Goal: Task Accomplishment & Management: Use online tool/utility

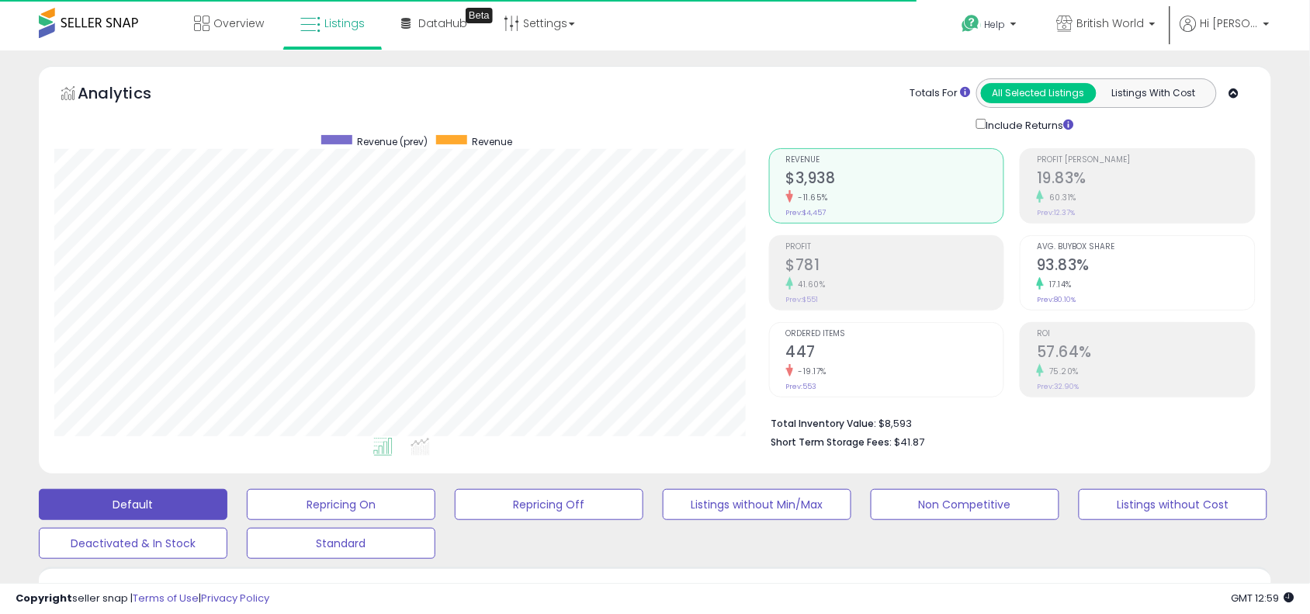
scroll to position [536, 0]
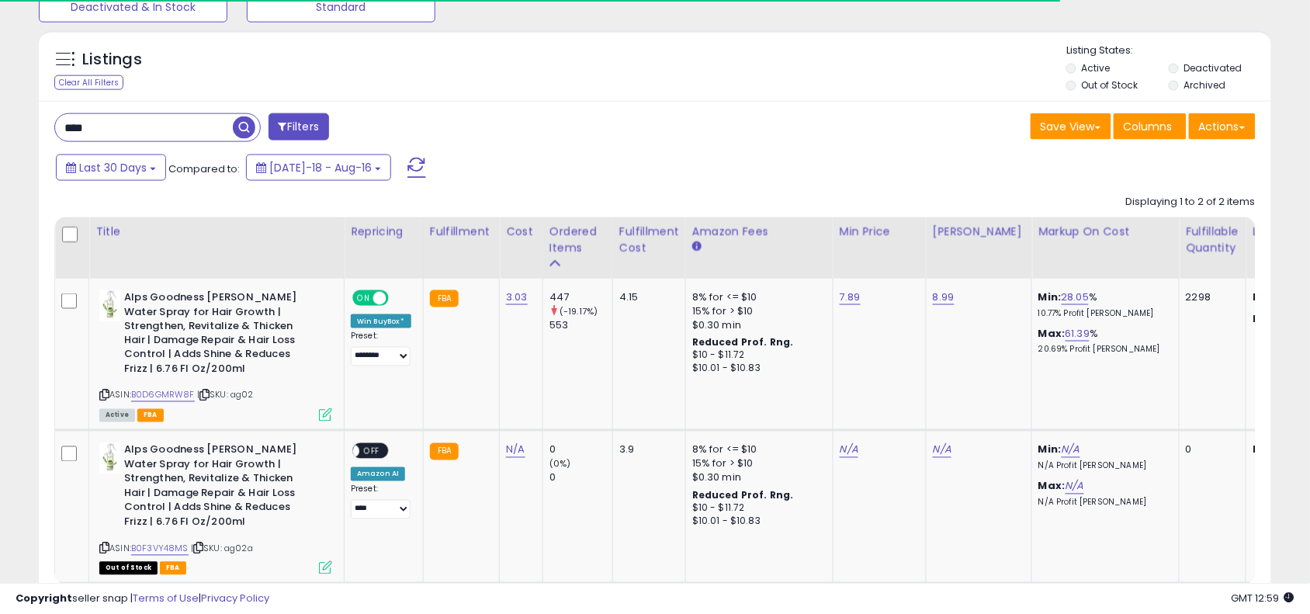
click at [206, 114] on input "****" at bounding box center [144, 127] width 178 height 27
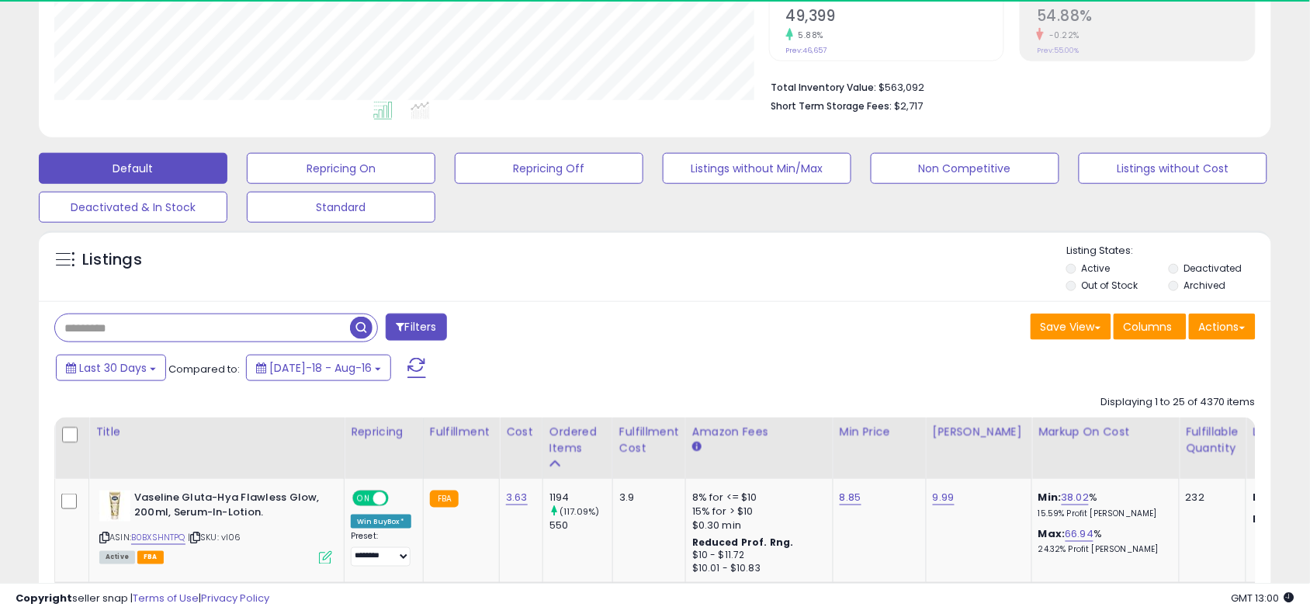
scroll to position [775740, 775343]
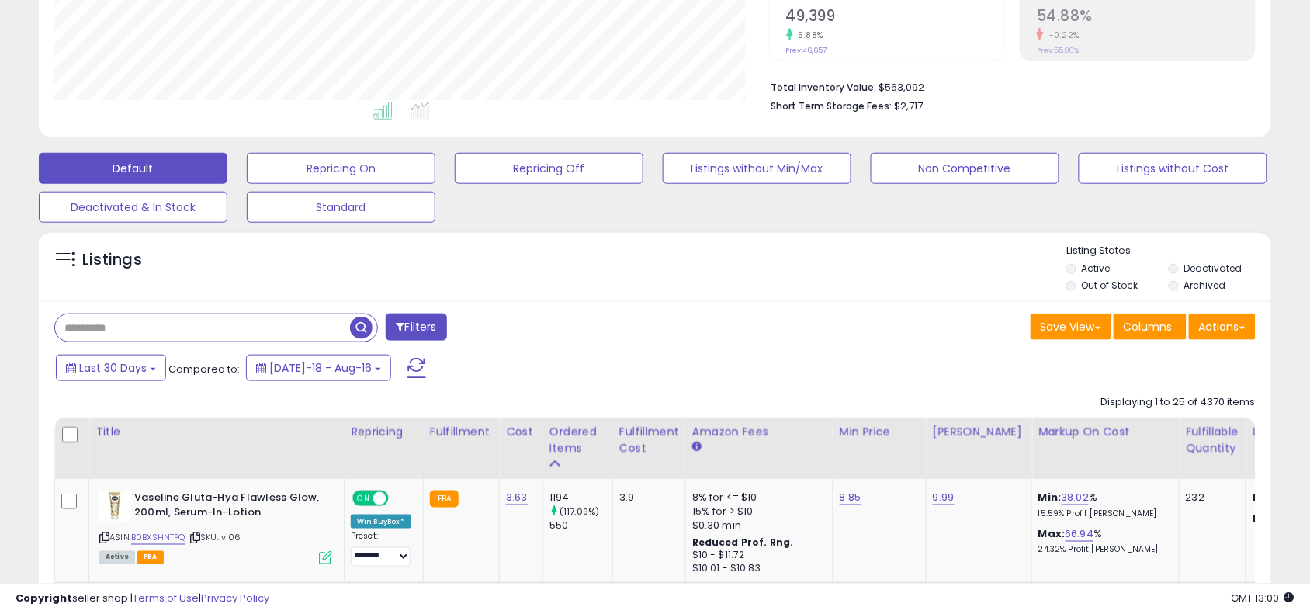
click at [583, 235] on div "Listings Active" at bounding box center [655, 265] width 1232 height 71
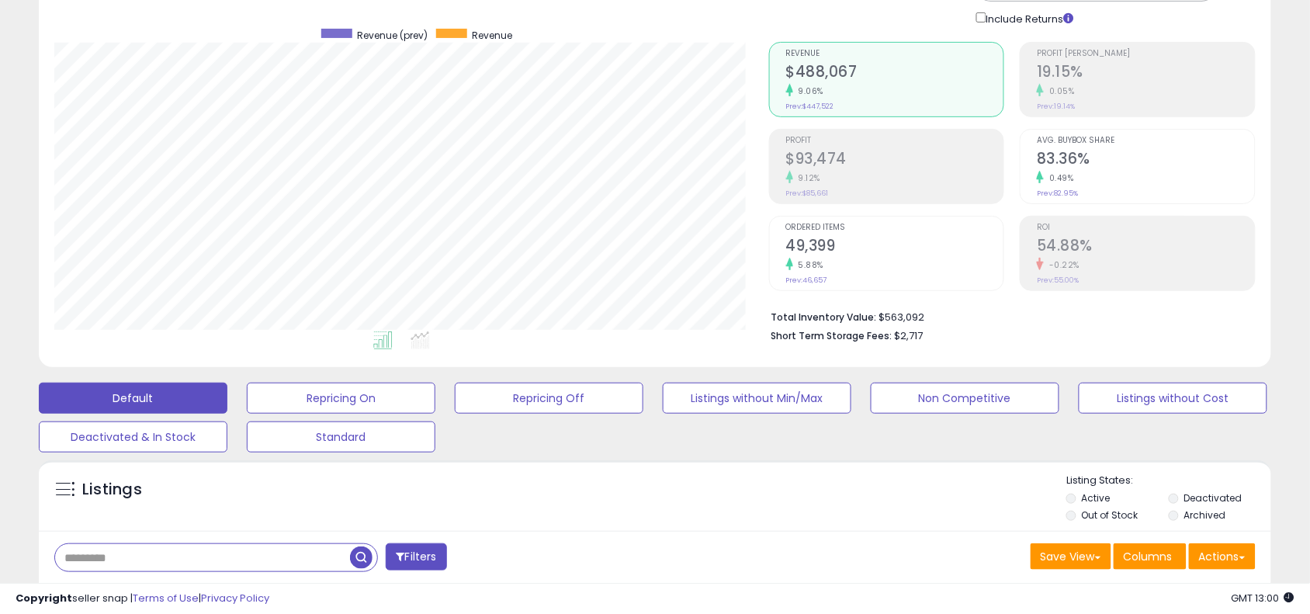
scroll to position [349, 0]
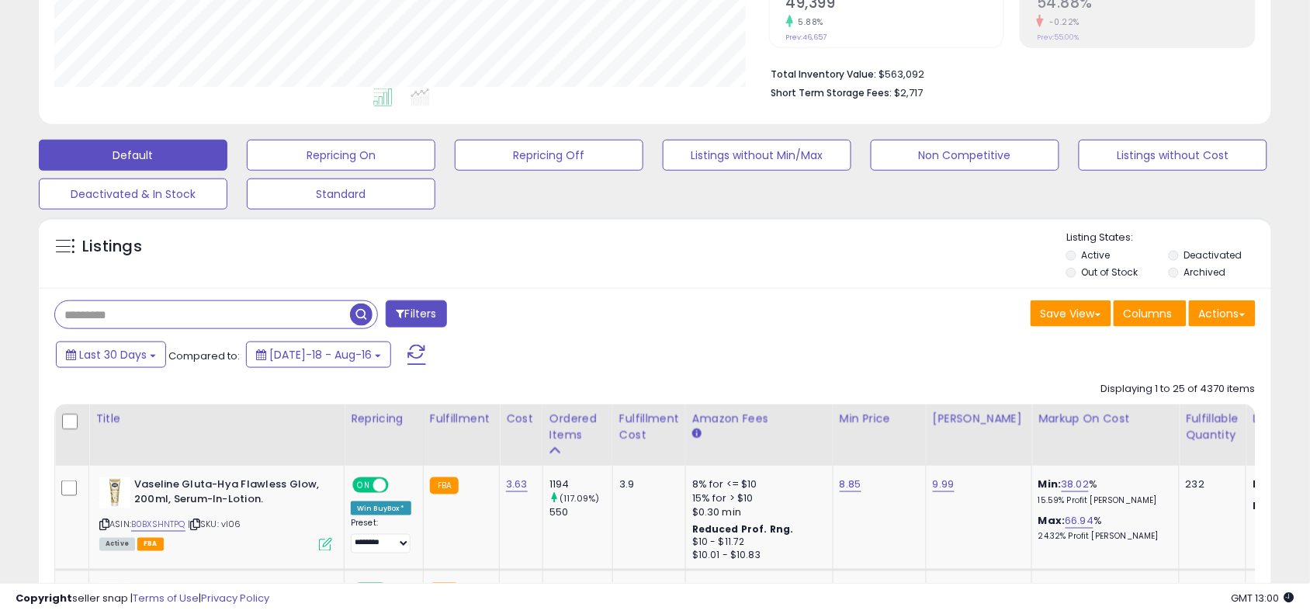
click at [653, 301] on div "Filters" at bounding box center [349, 315] width 612 height 31
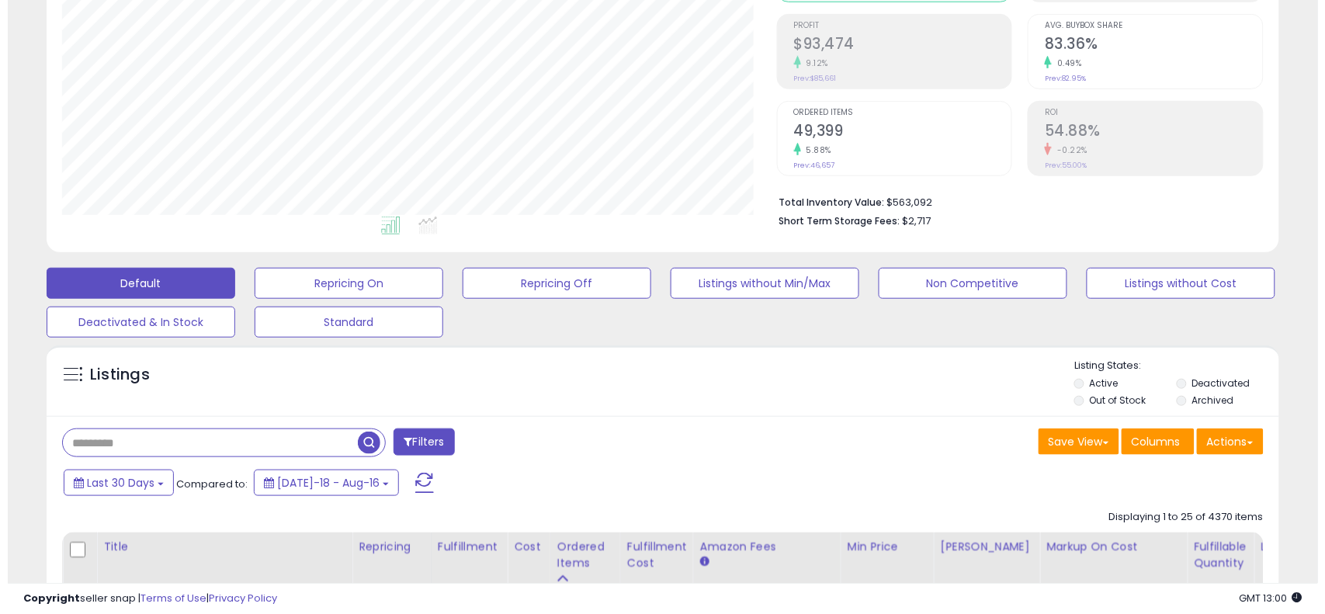
scroll to position [310, 0]
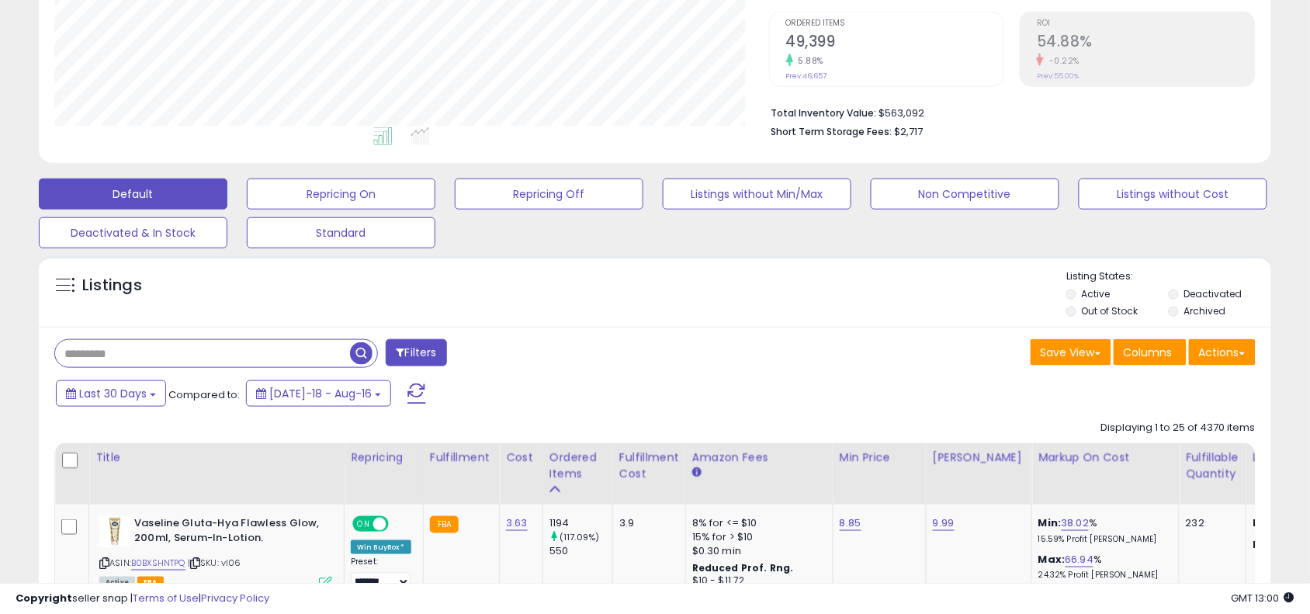
click at [326, 366] on input "text" at bounding box center [202, 353] width 295 height 27
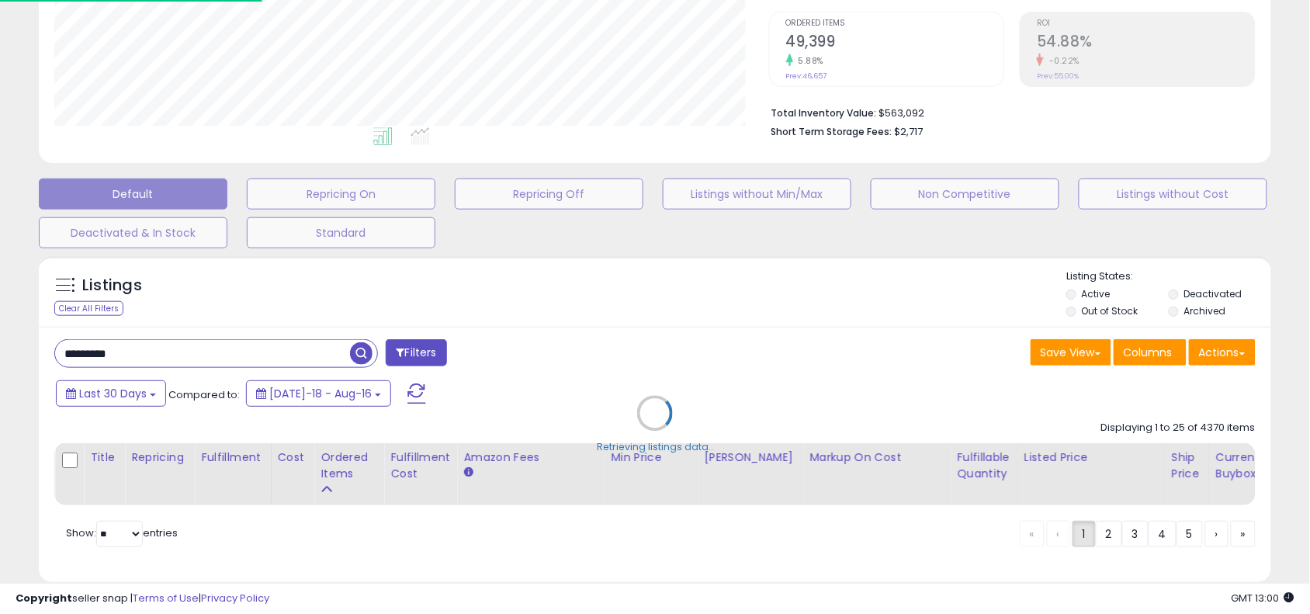
scroll to position [318, 723]
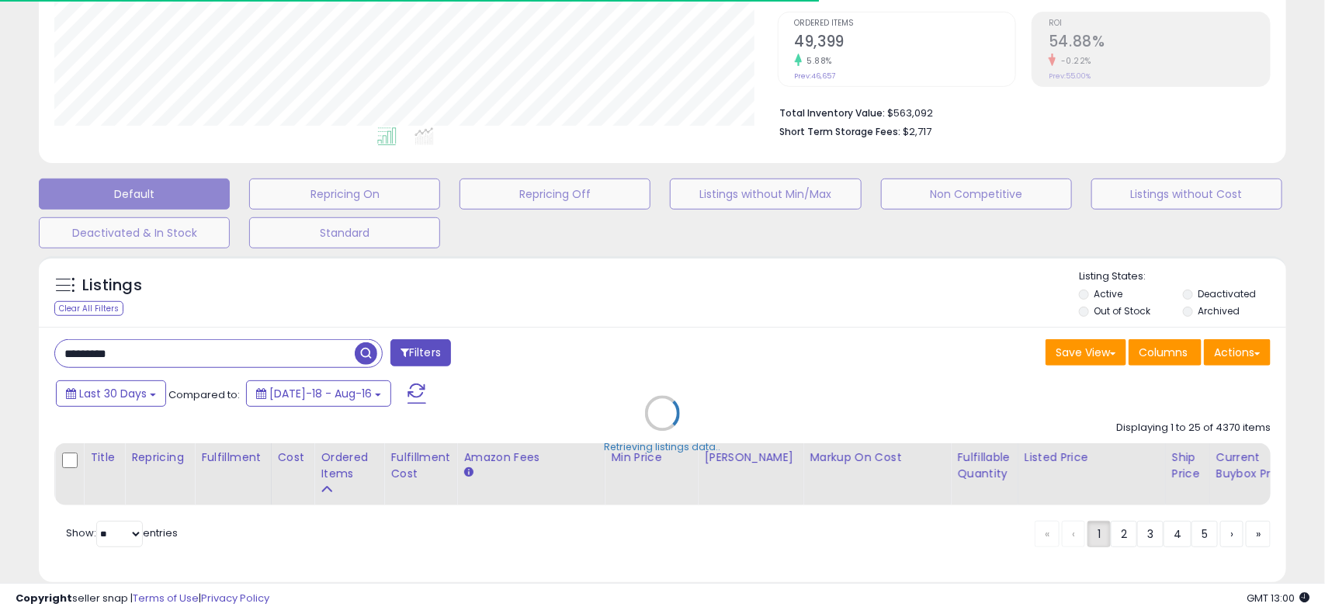
click at [645, 369] on div "Retrieving listings data.." at bounding box center [662, 424] width 1270 height 353
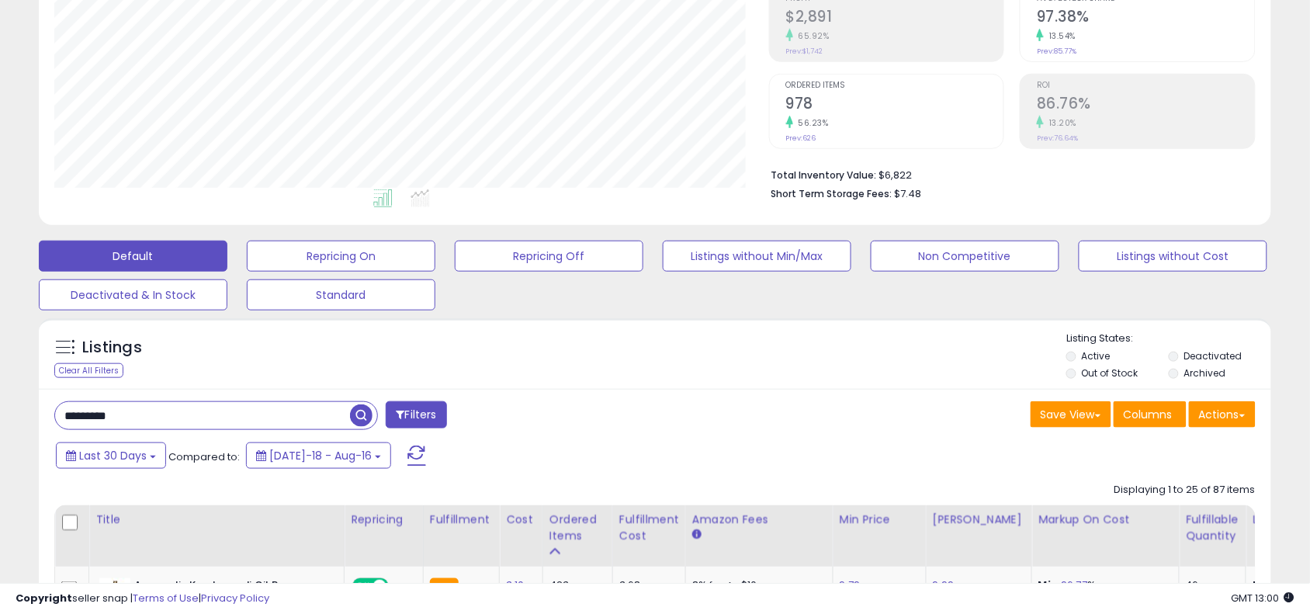
scroll to position [427, 0]
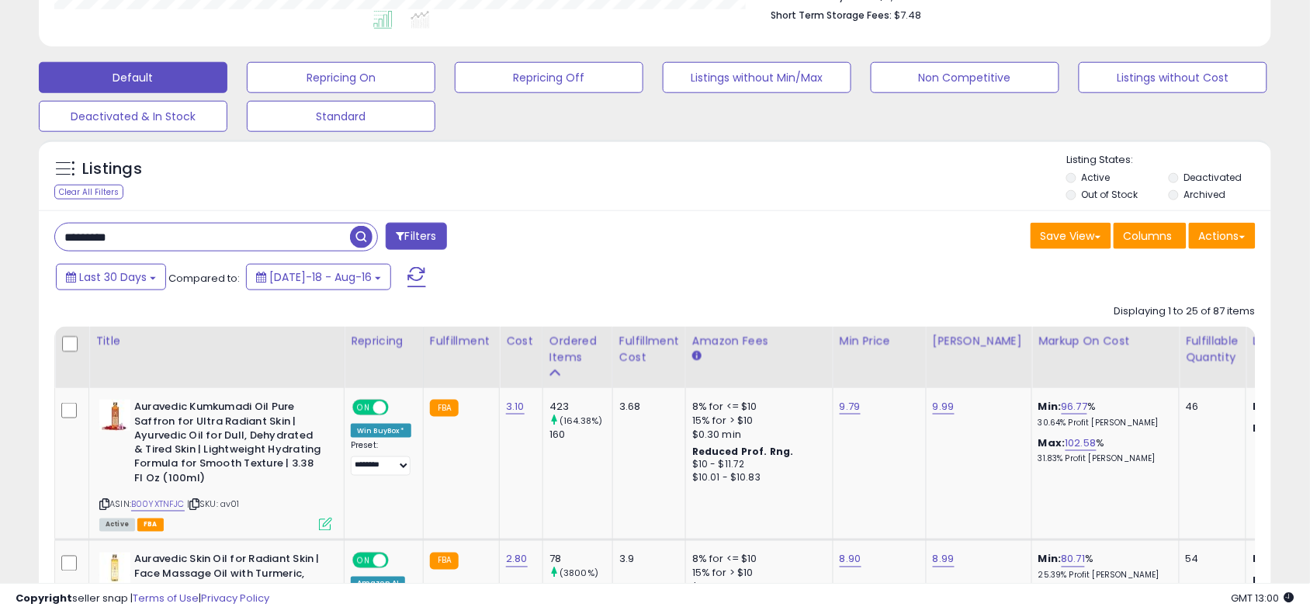
click at [250, 237] on input "*********" at bounding box center [202, 237] width 295 height 27
type input "*****"
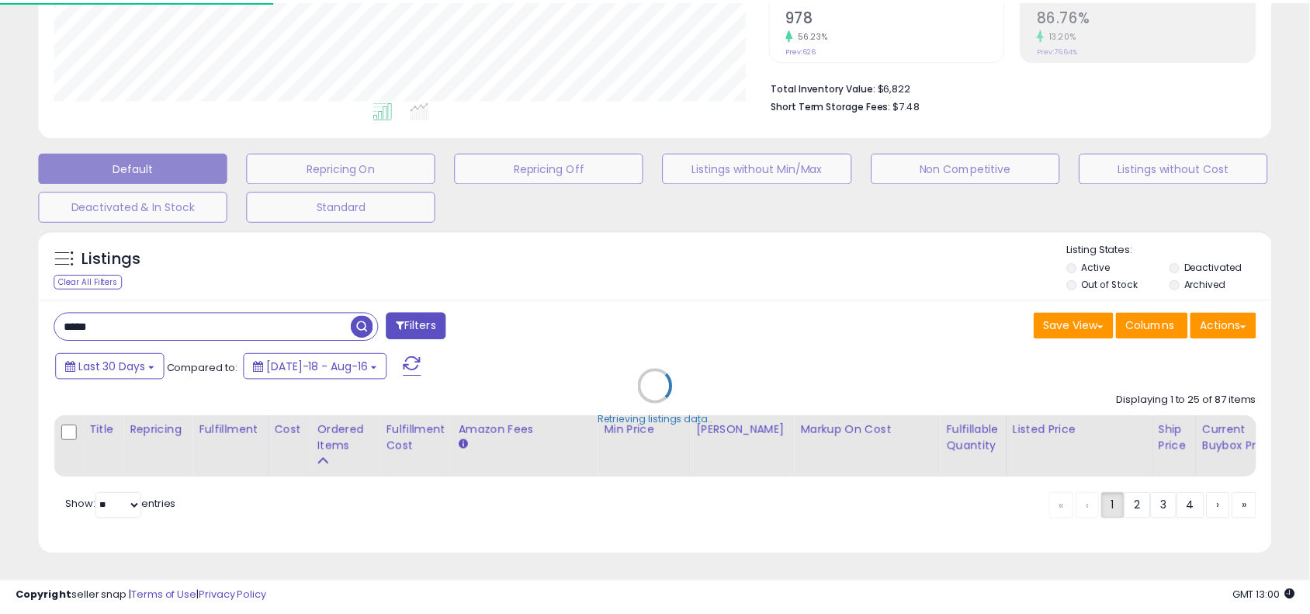
scroll to position [318, 723]
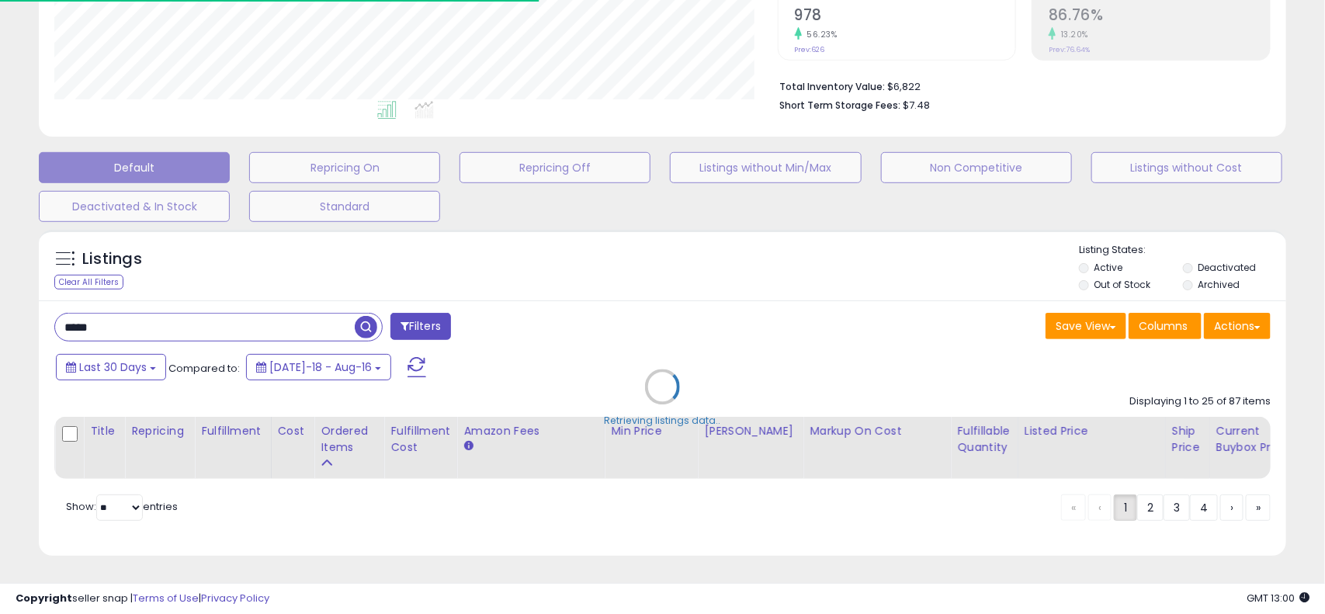
click at [586, 331] on div "Retrieving listings data.." at bounding box center [662, 398] width 1270 height 353
click at [750, 303] on div "Retrieving listings data.." at bounding box center [662, 398] width 1270 height 353
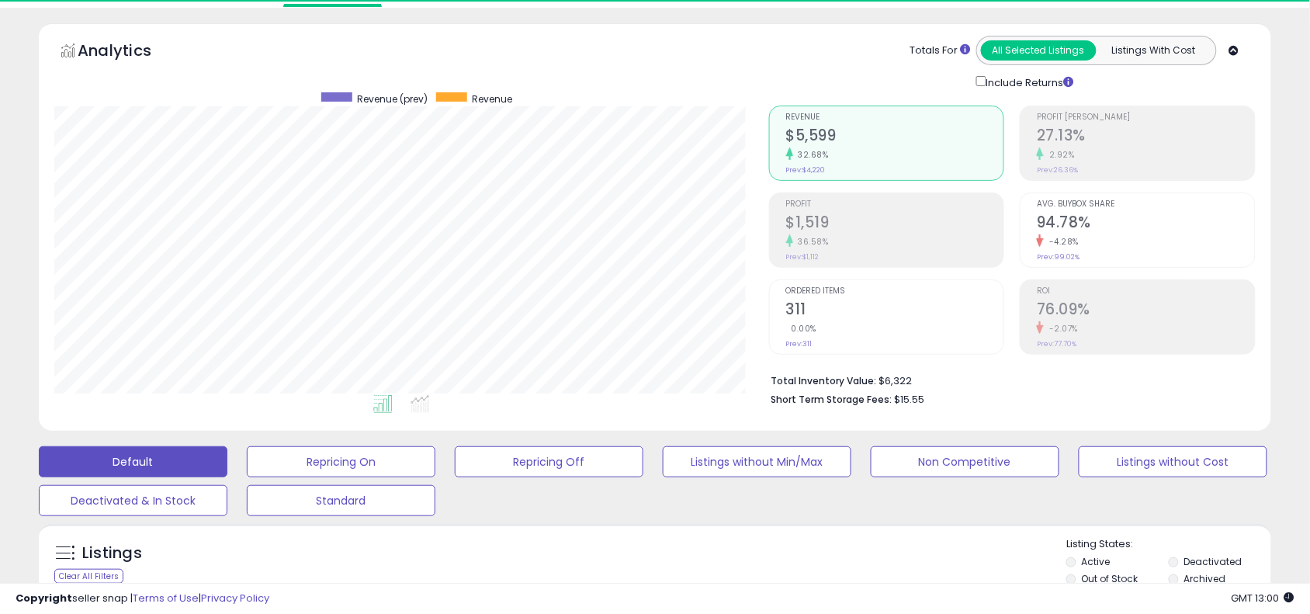
scroll to position [318, 715]
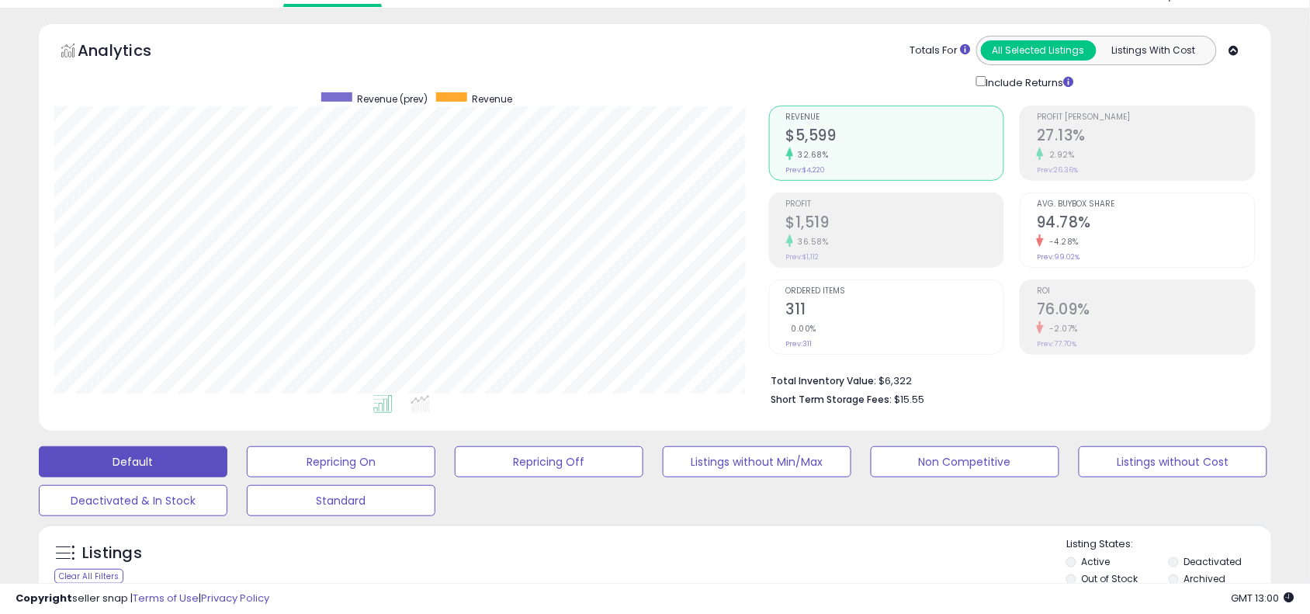
click at [924, 559] on div "Listings Clear All Filters Listing States:" at bounding box center [655, 563] width 1232 height 53
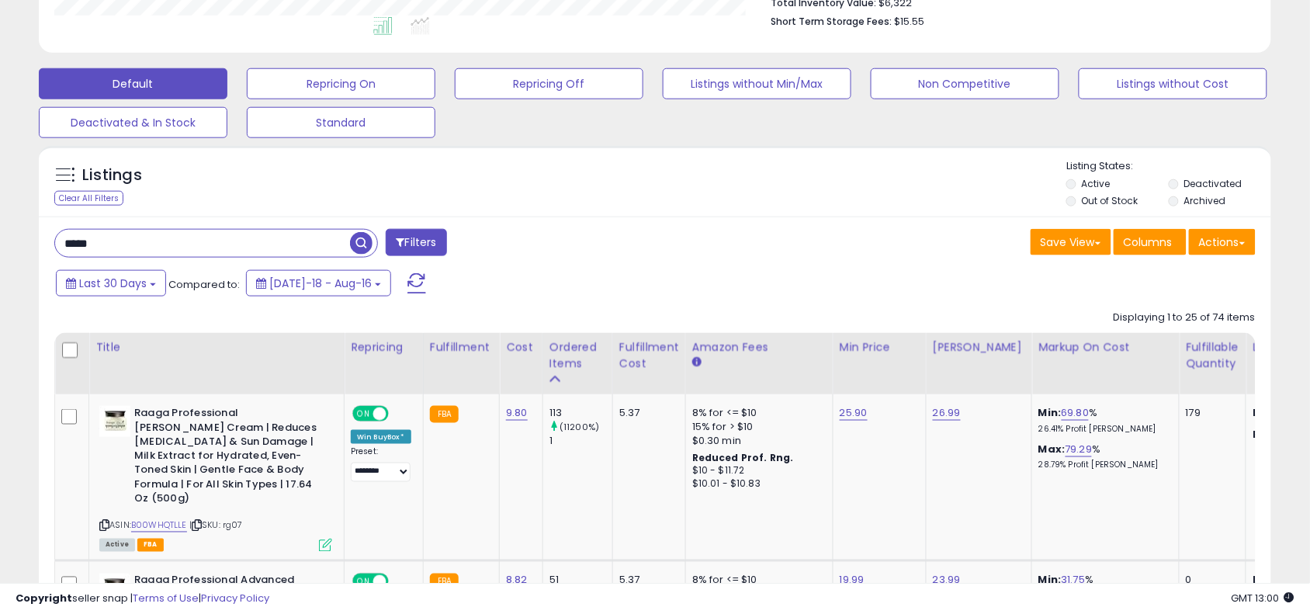
scroll to position [431, 0]
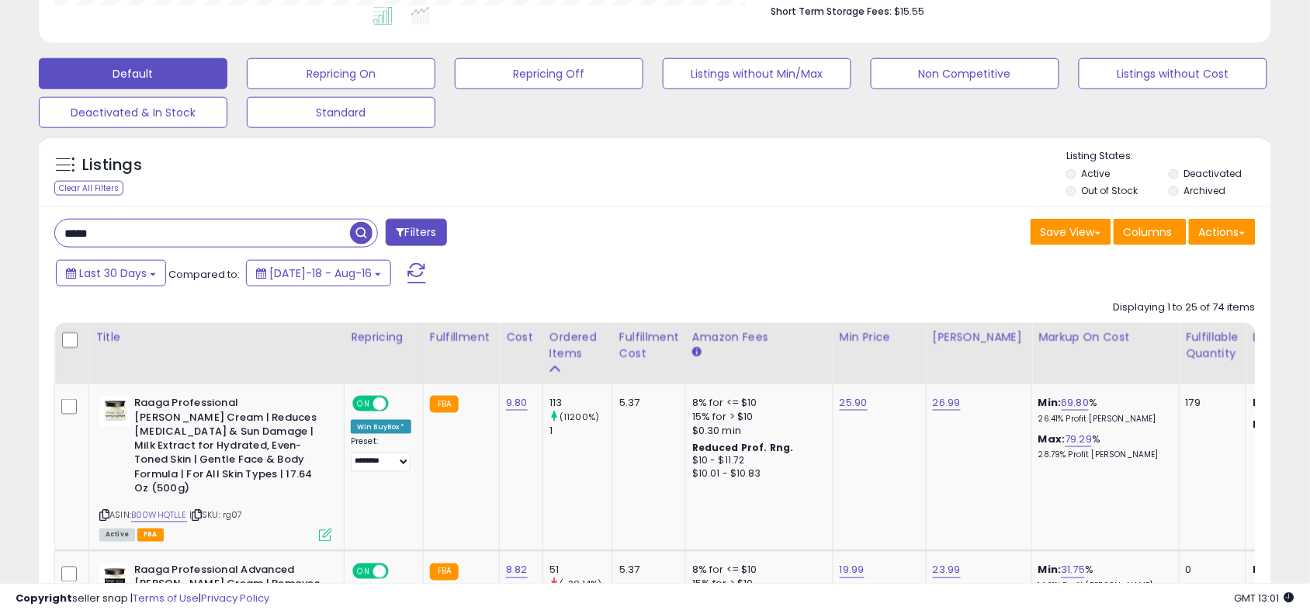
click at [270, 227] on input "*****" at bounding box center [202, 233] width 295 height 27
click at [723, 227] on div "Save View Save As New View Update Current View Columns Actions Import Export Vi…" at bounding box center [961, 234] width 612 height 30
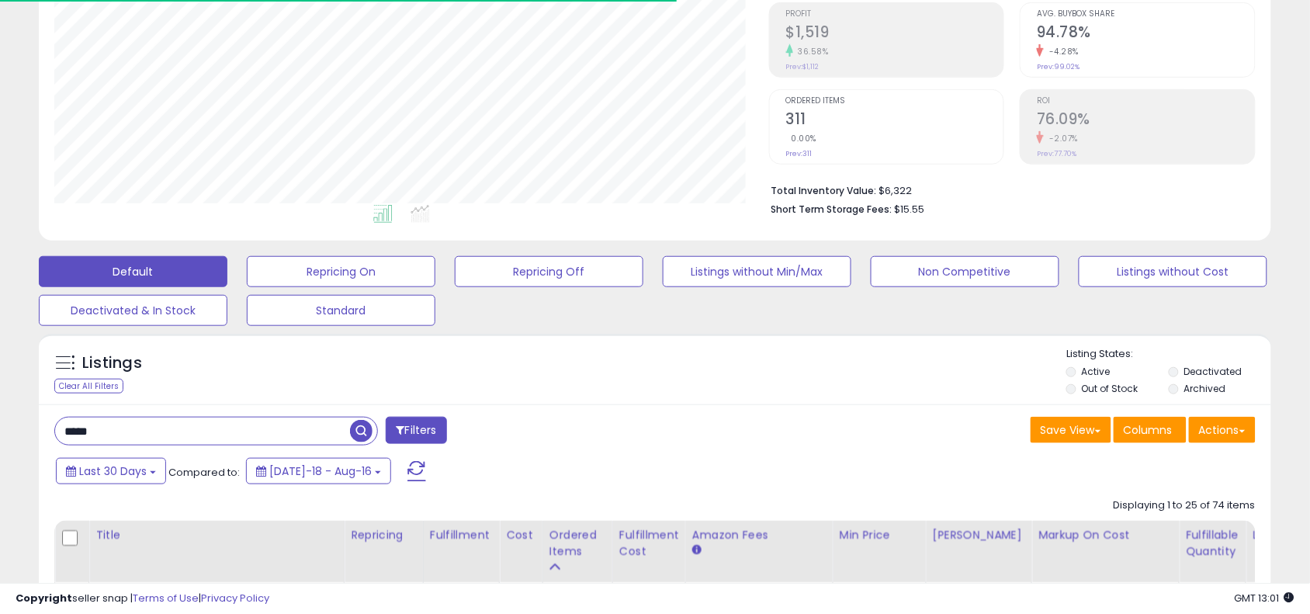
scroll to position [0, 0]
